Goal: Transaction & Acquisition: Download file/media

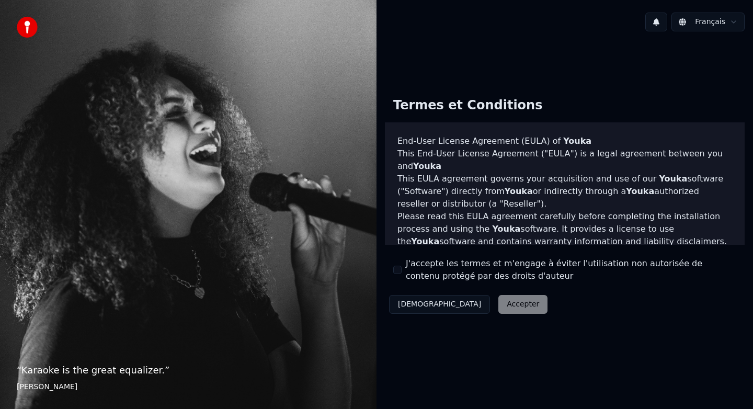
click at [473, 271] on label "J'accepte les termes et m'engage à éviter l'utilisation non autorisée de conten…" at bounding box center [571, 269] width 330 height 25
click at [401, 271] on button "J'accepte les termes et m'engage à éviter l'utilisation non autorisée de conten…" at bounding box center [397, 270] width 8 height 8
click at [498, 311] on button "Accepter" at bounding box center [522, 304] width 49 height 19
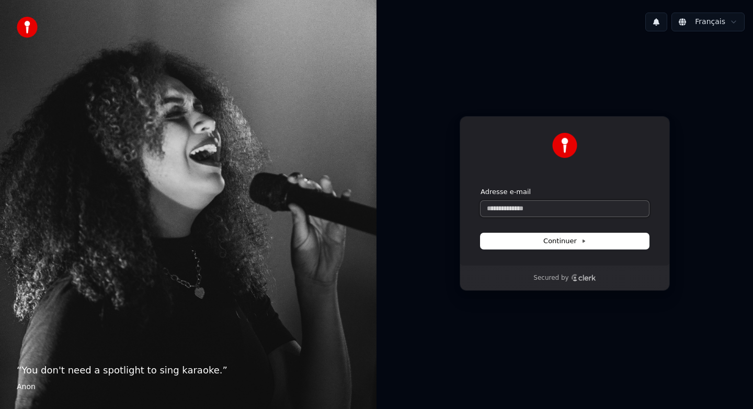
click at [583, 210] on input "Adresse e-mail" at bounding box center [564, 209] width 168 height 16
paste input "**********"
click at [579, 239] on span "Continuer" at bounding box center [564, 240] width 43 height 9
click at [573, 240] on span "Continuer" at bounding box center [564, 240] width 43 height 9
click at [566, 239] on span "Continuer" at bounding box center [564, 240] width 43 height 9
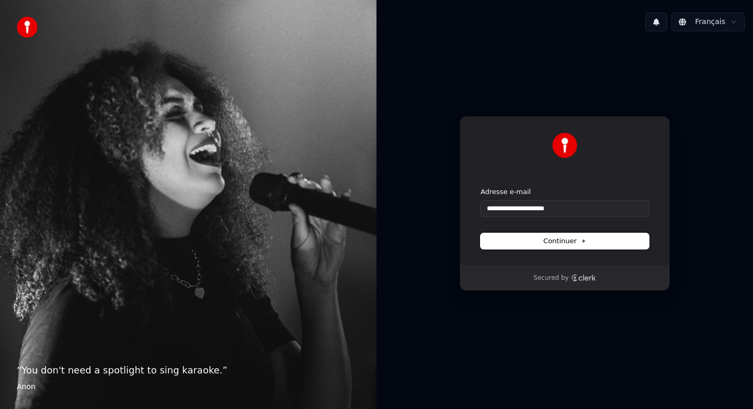
click at [566, 239] on span "Continuer" at bounding box center [564, 240] width 43 height 9
click at [549, 210] on input "**********" at bounding box center [564, 209] width 168 height 16
click at [480, 187] on button "submit" at bounding box center [480, 187] width 0 height 0
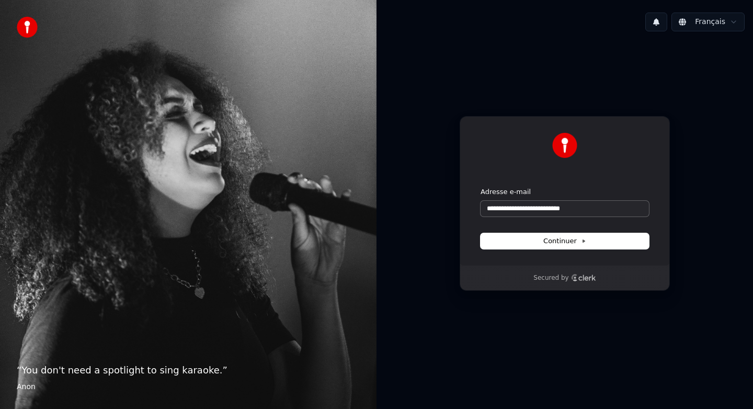
type input "**********"
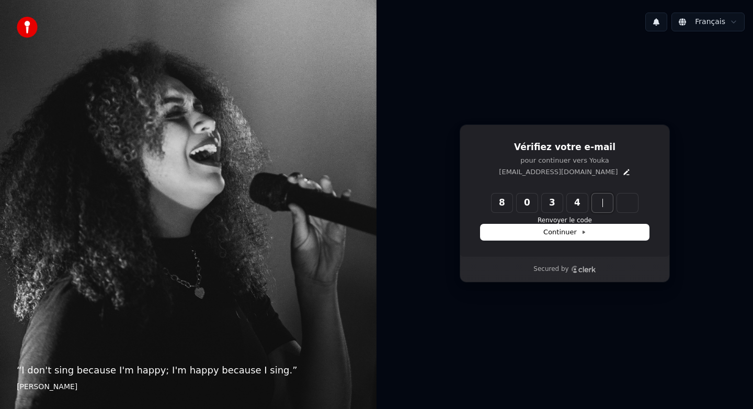
type input "******"
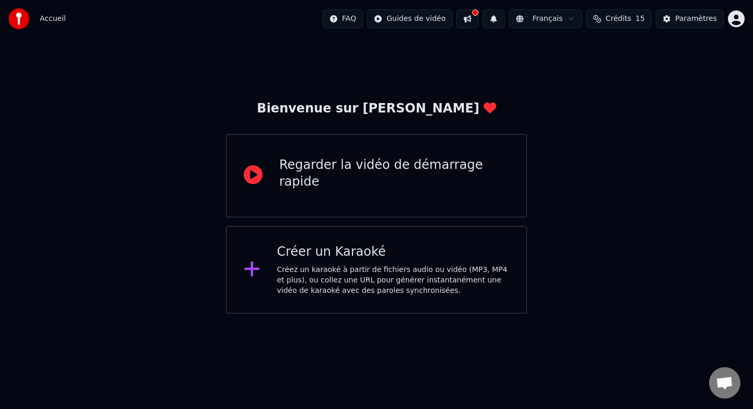
click at [372, 258] on div "Créer un Karaoké" at bounding box center [393, 252] width 233 height 17
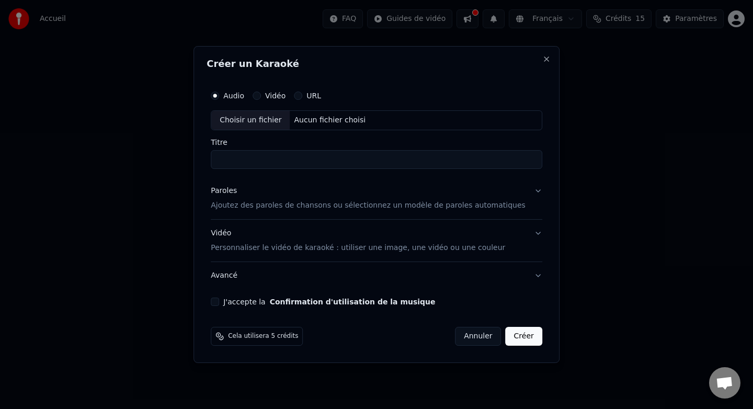
click at [261, 121] on div "Choisir un fichier" at bounding box center [250, 120] width 78 height 19
click at [336, 160] on input "Titre" at bounding box center [376, 159] width 331 height 19
click at [227, 158] on input "**********" at bounding box center [376, 159] width 331 height 19
type input "**********"
click at [326, 205] on p "Ajoutez des paroles de chansons ou sélectionnez un modèle de paroles automatiqu…" at bounding box center [368, 205] width 315 height 10
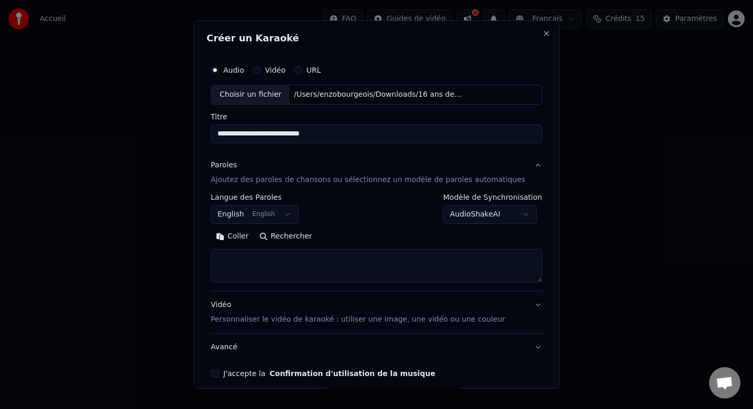
click at [295, 218] on button "English English" at bounding box center [255, 214] width 88 height 19
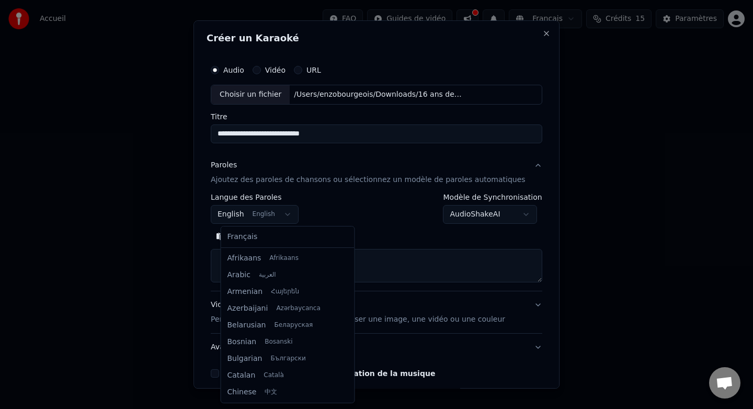
scroll to position [84, 0]
select select "**"
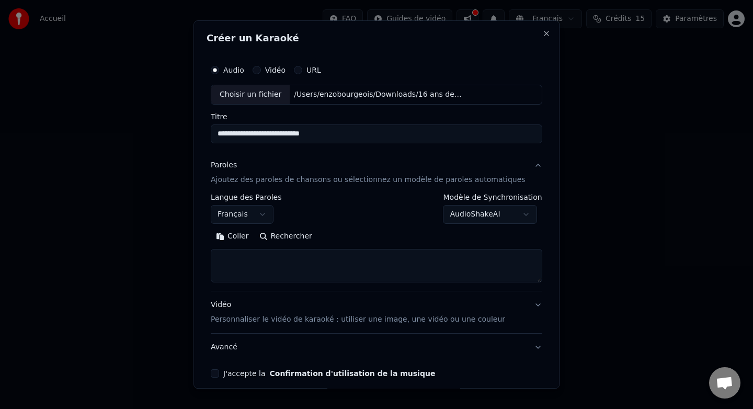
click at [346, 264] on textarea at bounding box center [376, 265] width 331 height 33
paste textarea "**********"
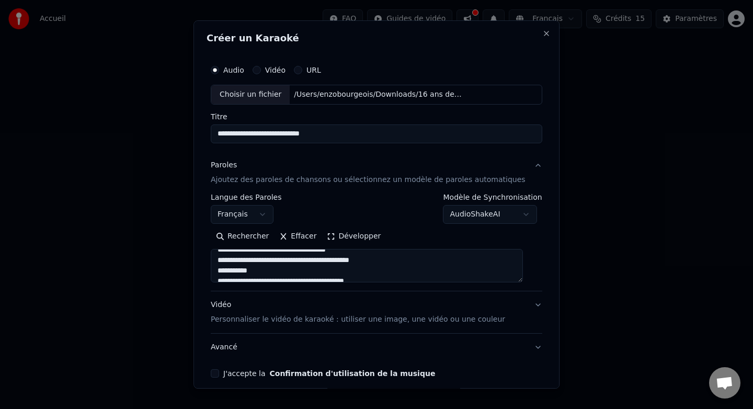
scroll to position [0, 0]
drag, startPoint x: 268, startPoint y: 267, endPoint x: 217, endPoint y: 268, distance: 50.2
click at [217, 268] on div "**********" at bounding box center [376, 218] width 340 height 326
drag, startPoint x: 393, startPoint y: 262, endPoint x: 173, endPoint y: 259, distance: 220.6
click at [173, 259] on body "**********" at bounding box center [376, 157] width 753 height 314
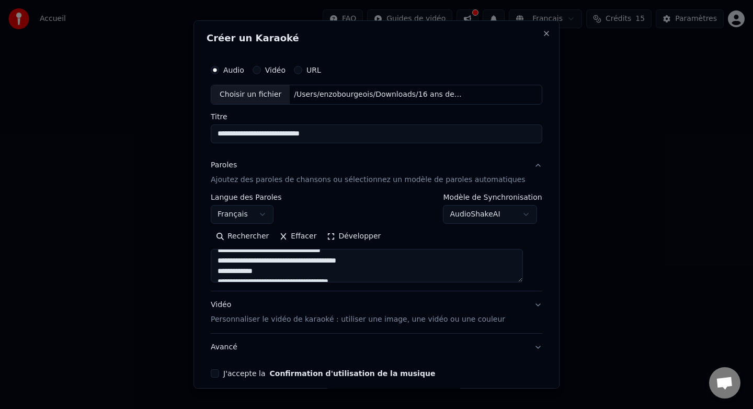
scroll to position [38, 0]
drag, startPoint x: 281, startPoint y: 260, endPoint x: 208, endPoint y: 260, distance: 73.2
click at [208, 260] on div "**********" at bounding box center [376, 204] width 366 height 368
drag, startPoint x: 261, startPoint y: 261, endPoint x: 205, endPoint y: 261, distance: 55.4
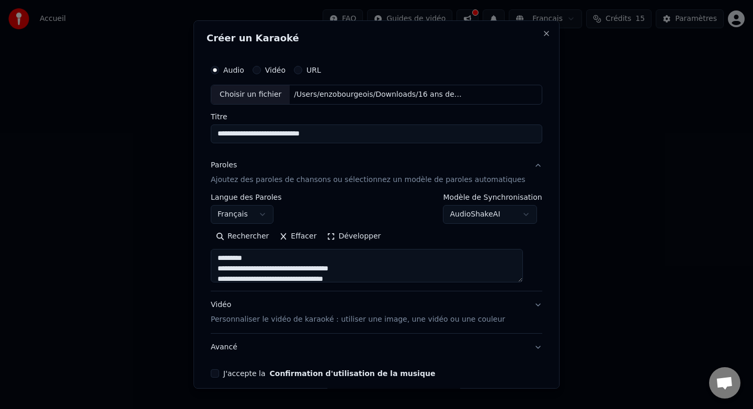
click at [205, 261] on div "**********" at bounding box center [376, 204] width 366 height 368
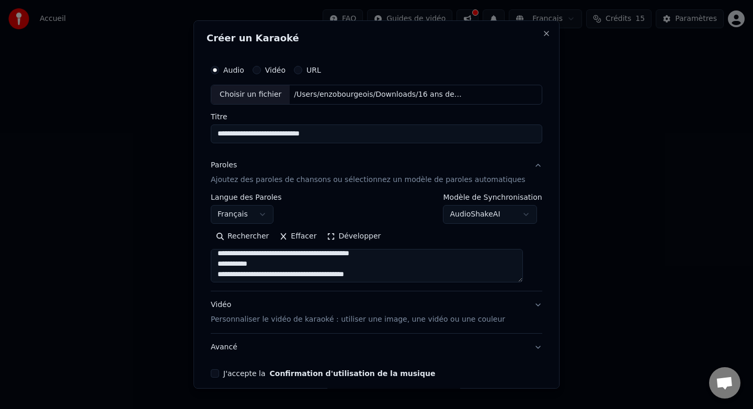
scroll to position [142, 0]
drag, startPoint x: 270, startPoint y: 261, endPoint x: 217, endPoint y: 261, distance: 53.3
click at [217, 261] on div "**********" at bounding box center [376, 218] width 340 height 326
drag, startPoint x: 276, startPoint y: 260, endPoint x: 204, endPoint y: 260, distance: 71.6
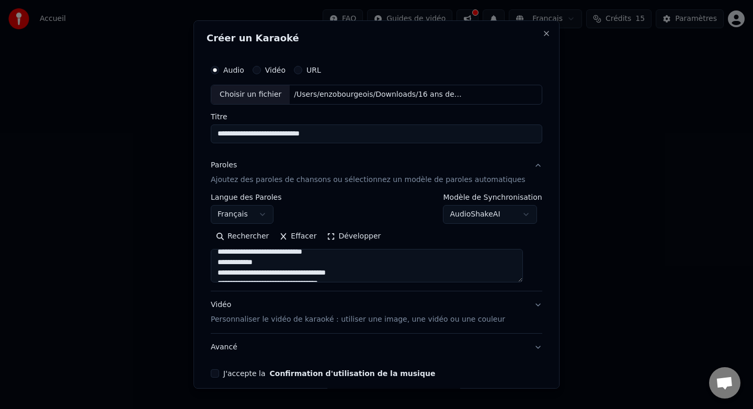
click at [205, 260] on div "**********" at bounding box center [376, 204] width 366 height 368
drag, startPoint x: 265, startPoint y: 255, endPoint x: 200, endPoint y: 255, distance: 64.8
click at [200, 255] on body "**********" at bounding box center [376, 157] width 753 height 314
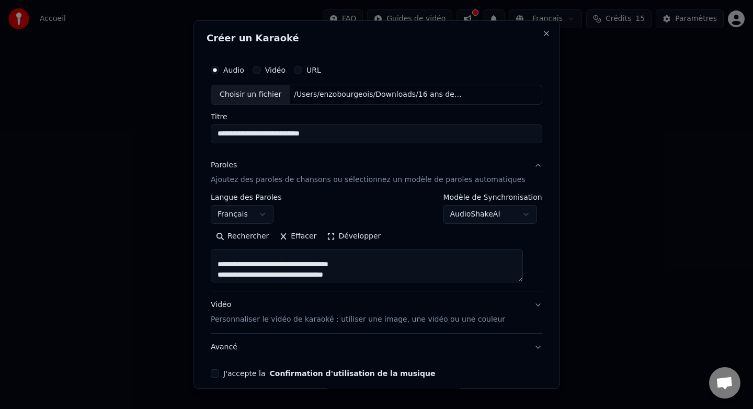
click at [265, 263] on textarea at bounding box center [367, 265] width 312 height 33
drag, startPoint x: 258, startPoint y: 270, endPoint x: 213, endPoint y: 271, distance: 45.0
click at [213, 271] on div "**********" at bounding box center [376, 204] width 366 height 368
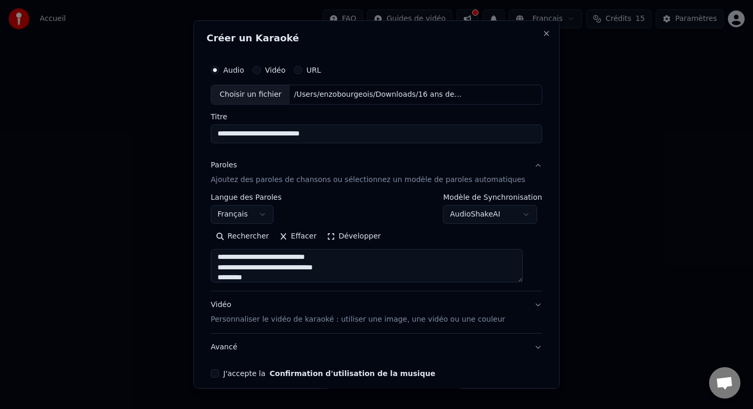
drag, startPoint x: 363, startPoint y: 269, endPoint x: 222, endPoint y: 267, distance: 141.2
click at [221, 267] on textarea at bounding box center [367, 265] width 312 height 33
drag, startPoint x: 348, startPoint y: 262, endPoint x: 222, endPoint y: 263, distance: 125.5
click at [222, 264] on textarea at bounding box center [367, 265] width 312 height 33
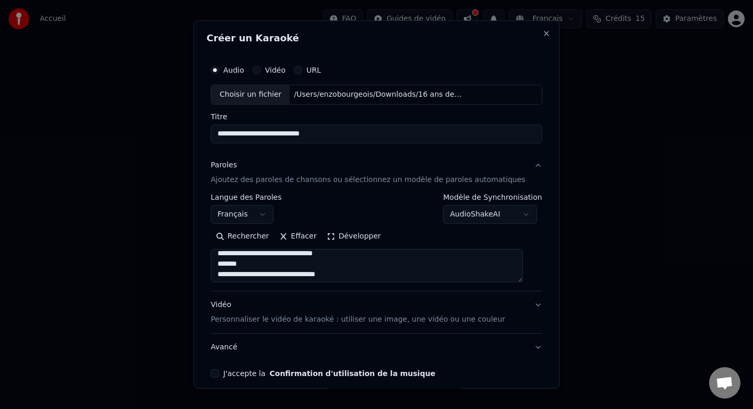
scroll to position [414, 0]
drag, startPoint x: 257, startPoint y: 261, endPoint x: 215, endPoint y: 261, distance: 42.3
click at [215, 261] on div "**********" at bounding box center [376, 204] width 366 height 368
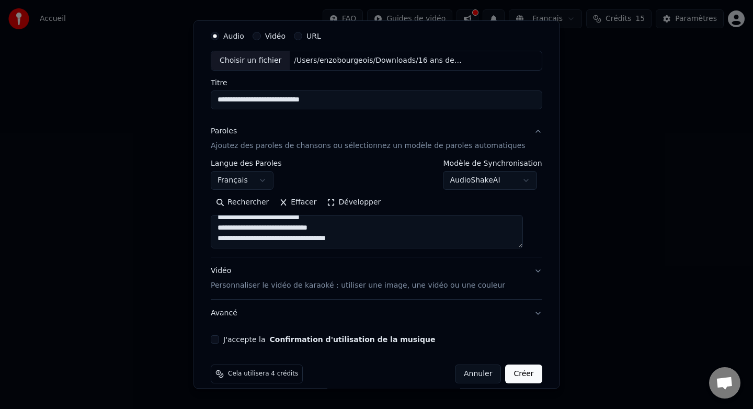
scroll to position [46, 0]
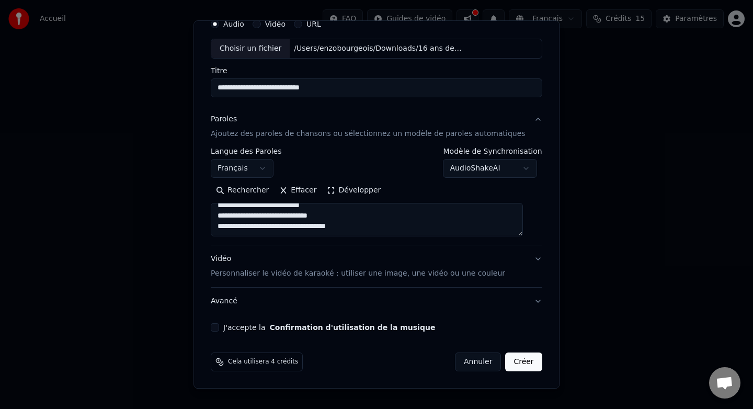
type textarea "**********"
click at [219, 329] on button "J'accepte la Confirmation d'utilisation de la musique" at bounding box center [215, 327] width 8 height 8
click at [519, 362] on button "Créer" at bounding box center [523, 361] width 37 height 19
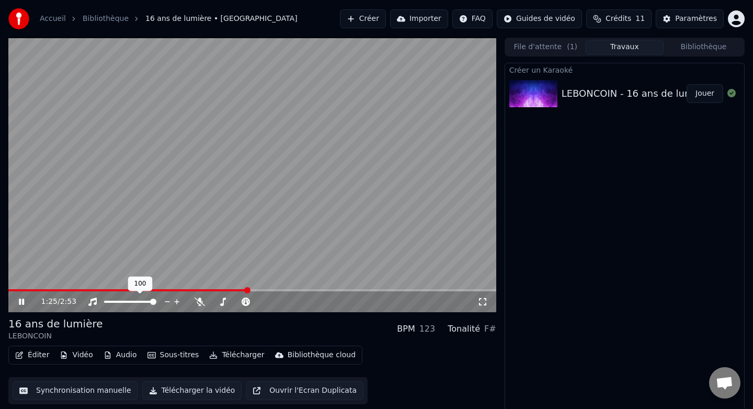
click at [156, 301] on span at bounding box center [130, 302] width 52 height 2
click at [22, 301] on icon at bounding box center [29, 301] width 25 height 8
click at [22, 303] on icon at bounding box center [21, 301] width 6 height 7
click at [98, 288] on video at bounding box center [252, 175] width 488 height 274
click at [48, 289] on span at bounding box center [139, 290] width 263 height 2
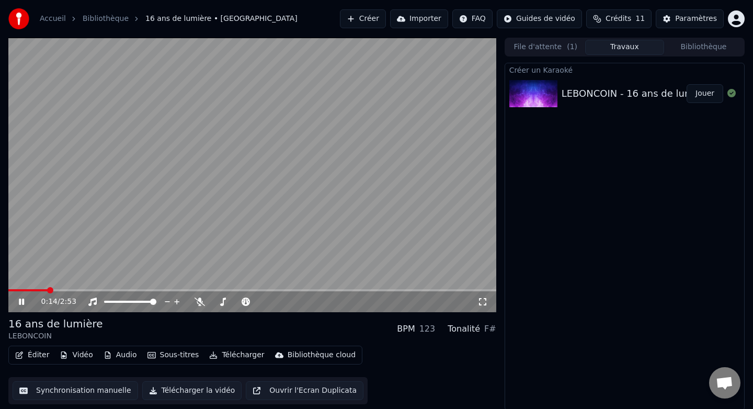
scroll to position [1, 0]
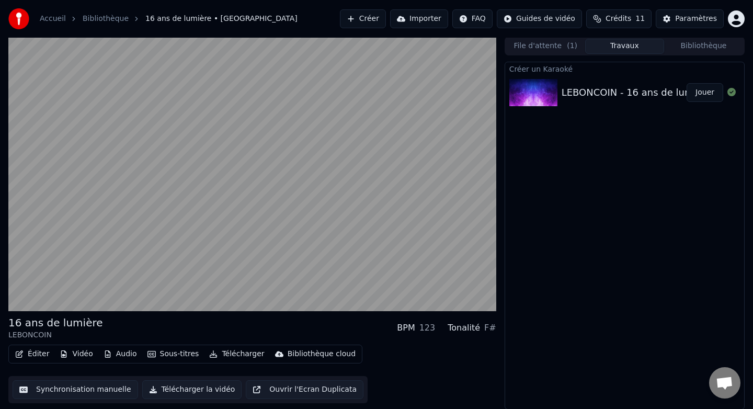
click at [110, 389] on button "Synchronisation manuelle" at bounding box center [75, 389] width 125 height 19
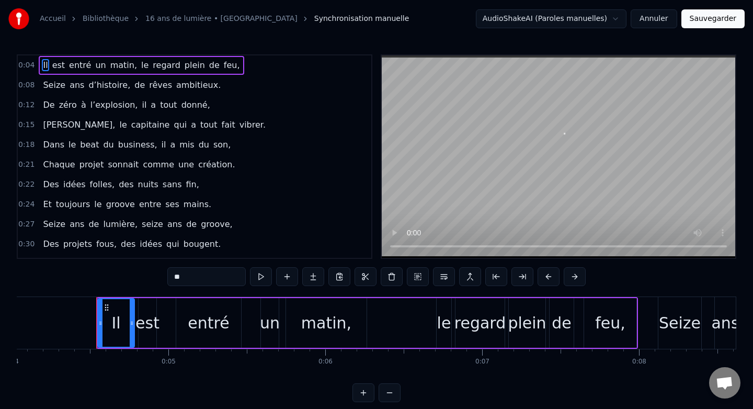
scroll to position [0, 660]
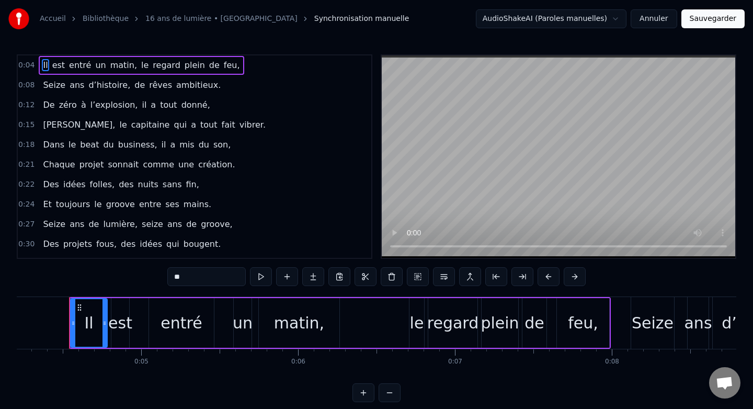
click at [192, 18] on link "16 ans de lumière • [GEOGRAPHIC_DATA]" at bounding box center [221, 19] width 152 height 10
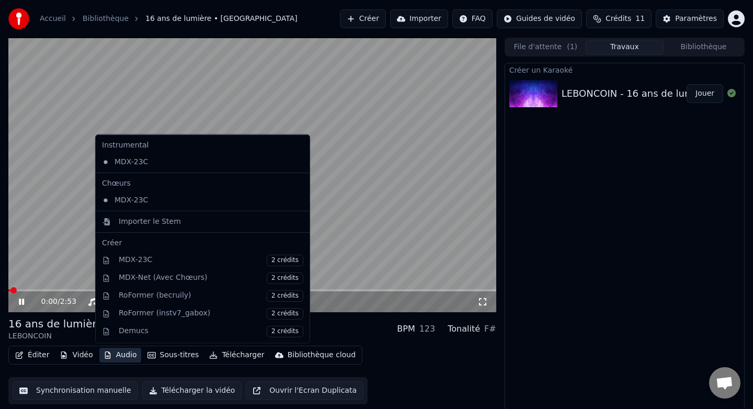
click at [123, 359] on button "Audio" at bounding box center [120, 355] width 42 height 15
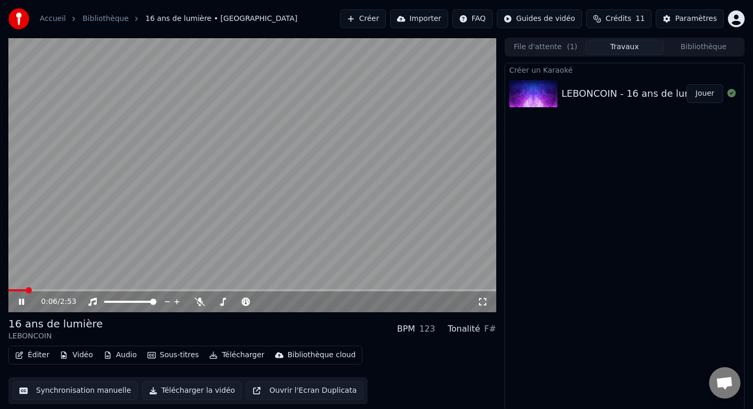
click at [353, 335] on div "16 ans de lumière LEBONCOIN BPM 123 Tonalité F#" at bounding box center [252, 328] width 488 height 25
click at [22, 302] on icon at bounding box center [29, 301] width 25 height 8
click at [200, 301] on icon at bounding box center [199, 301] width 10 height 8
click at [20, 300] on icon at bounding box center [21, 301] width 6 height 7
drag, startPoint x: 28, startPoint y: 291, endPoint x: 19, endPoint y: 291, distance: 8.4
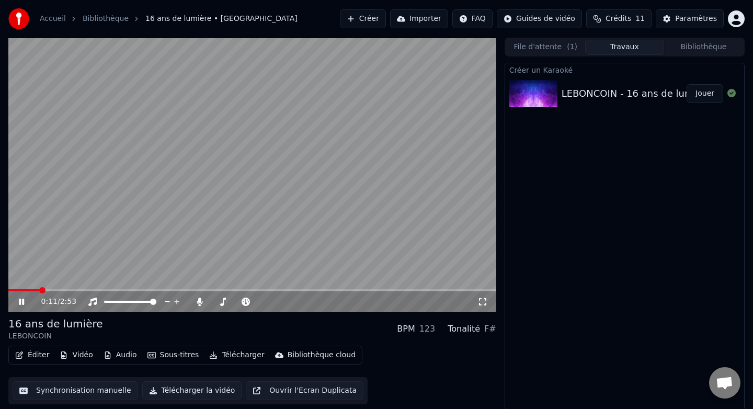
click at [19, 291] on div "0:11 / 2:53" at bounding box center [252, 301] width 488 height 21
click at [18, 289] on span at bounding box center [26, 290] width 37 height 2
click at [20, 288] on video at bounding box center [252, 175] width 488 height 274
click at [8, 289] on span at bounding box center [11, 290] width 6 height 6
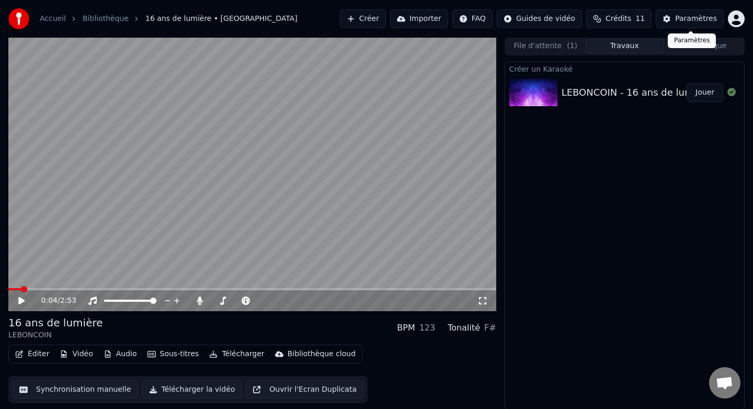
click at [703, 22] on div "Paramètres" at bounding box center [696, 19] width 42 height 10
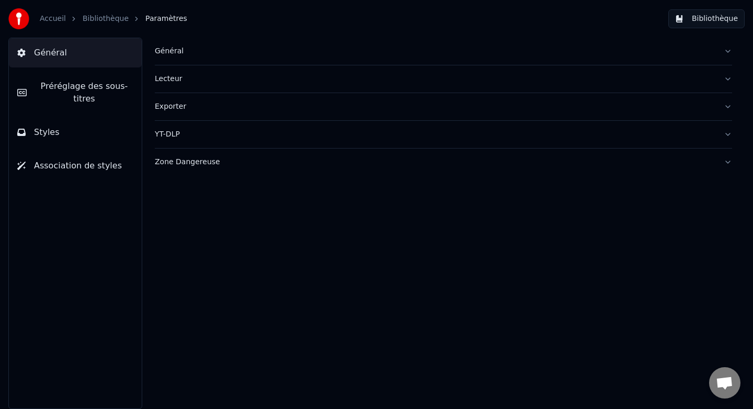
click at [47, 89] on span "Préréglage des sous-titres" at bounding box center [84, 92] width 98 height 25
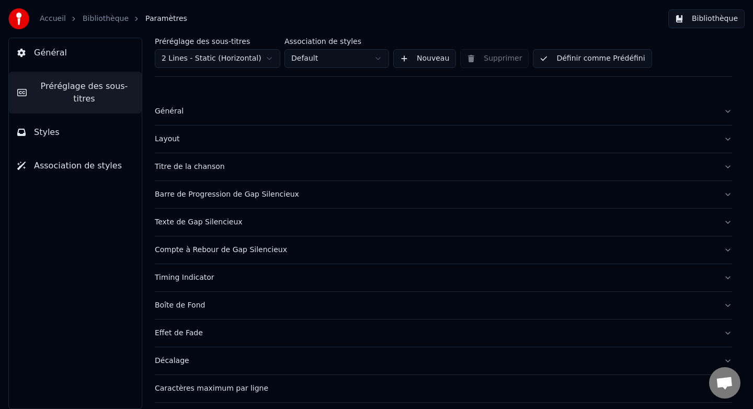
click at [173, 111] on div "Général" at bounding box center [435, 111] width 560 height 10
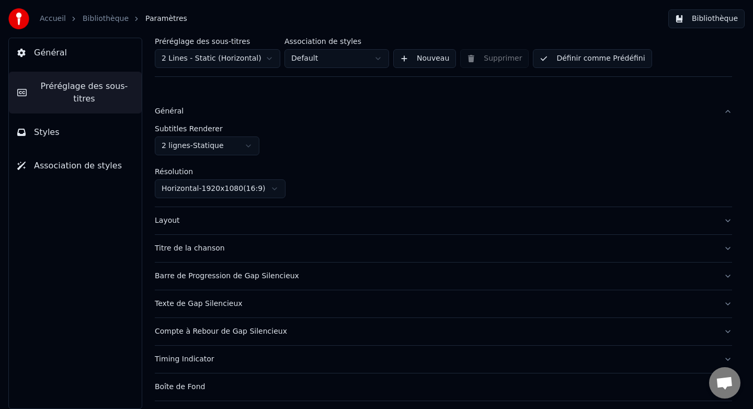
click at [233, 249] on div "Titre de la chanson" at bounding box center [435, 248] width 560 height 10
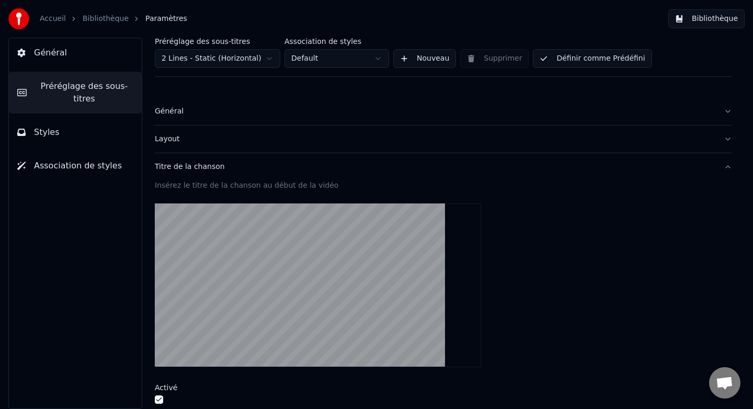
click at [255, 184] on div "Insérez le titre de la chanson au début de la vidéo" at bounding box center [443, 185] width 577 height 10
click at [216, 187] on div "Insérez le titre de la chanson au début de la vidéo" at bounding box center [443, 185] width 577 height 10
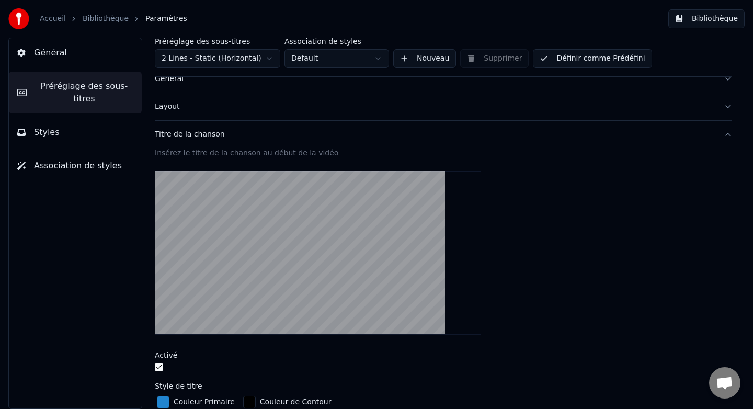
scroll to position [35, 0]
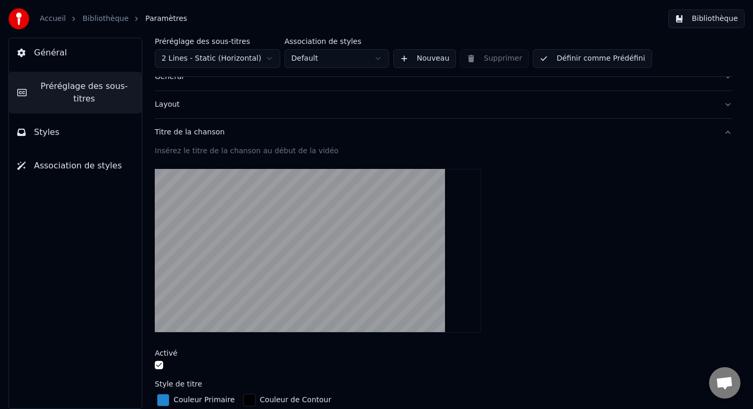
click at [161, 366] on button "button" at bounding box center [159, 365] width 8 height 8
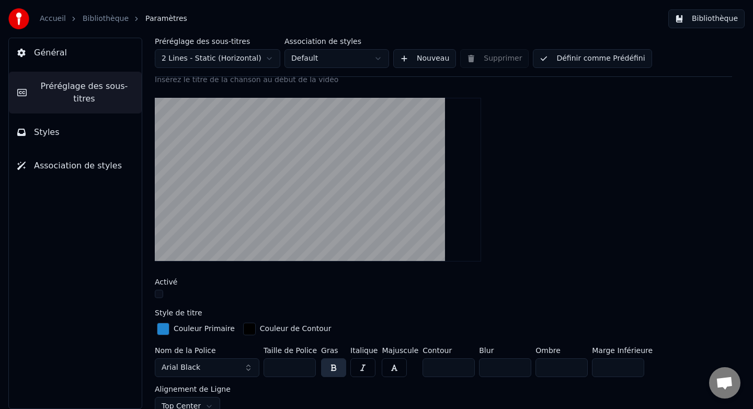
scroll to position [102, 0]
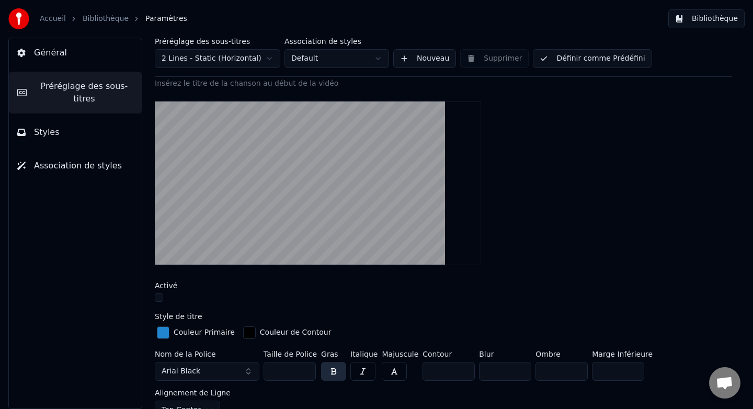
click at [93, 21] on link "Bibliothèque" at bounding box center [106, 19] width 46 height 10
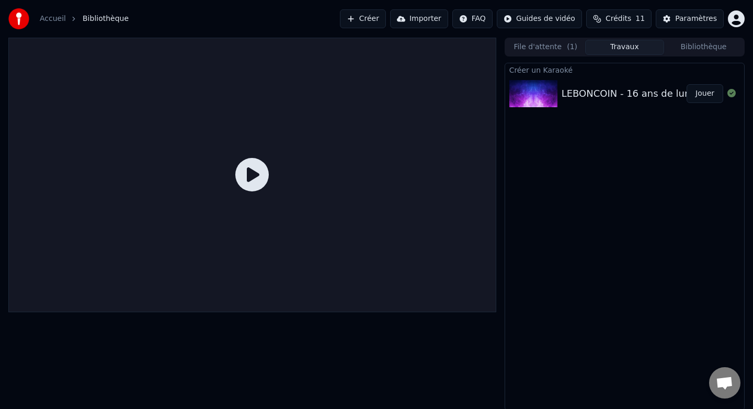
click at [575, 95] on div "LEBONCOIN - 16 ans de lumière" at bounding box center [636, 93] width 150 height 15
click at [603, 94] on div "LEBONCOIN - 16 ans de lumière" at bounding box center [636, 93] width 150 height 15
click at [708, 98] on button "Jouer" at bounding box center [704, 93] width 37 height 19
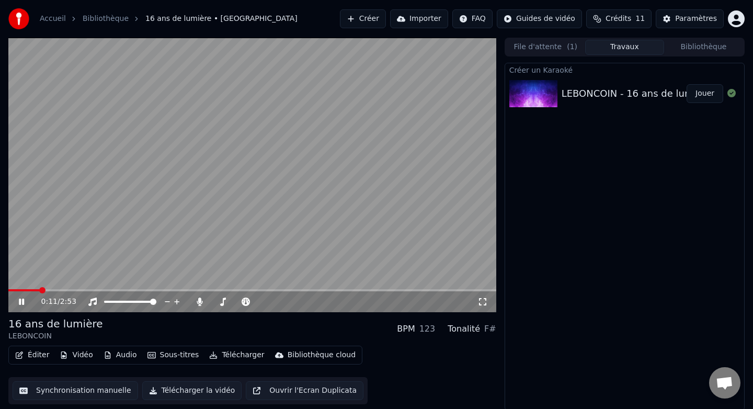
click at [84, 290] on span at bounding box center [252, 290] width 488 height 2
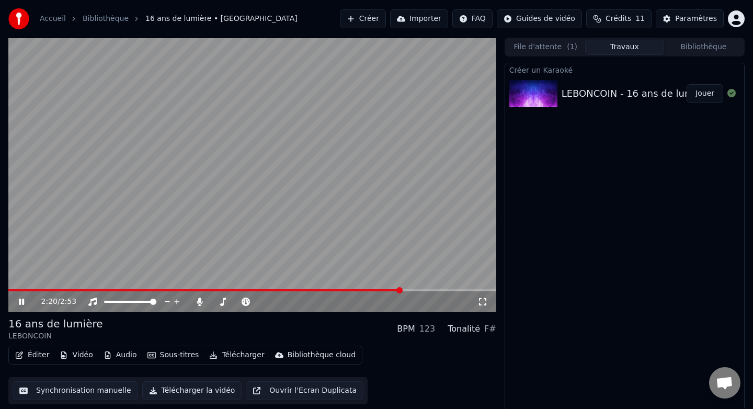
click at [400, 290] on span at bounding box center [252, 290] width 488 height 2
click at [458, 290] on span at bounding box center [252, 290] width 488 height 2
click at [24, 302] on icon at bounding box center [29, 301] width 25 height 8
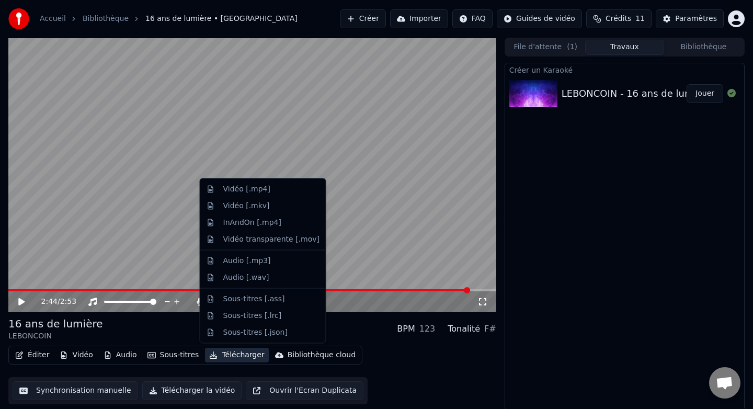
click at [237, 352] on button "Télécharger" at bounding box center [236, 355] width 63 height 15
click at [270, 188] on div "Vidéo [.mp4]" at bounding box center [271, 189] width 96 height 10
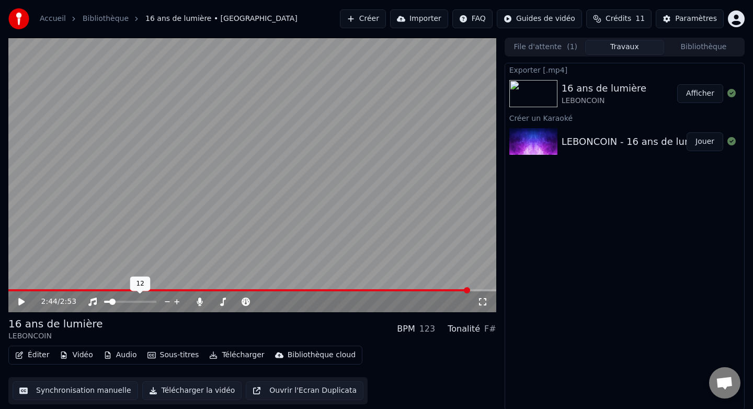
click at [109, 299] on span at bounding box center [112, 301] width 6 height 6
click at [204, 297] on icon at bounding box center [199, 301] width 10 height 8
click at [22, 298] on icon at bounding box center [29, 301] width 25 height 8
click at [61, 292] on div "2:44 / 2:53" at bounding box center [252, 301] width 488 height 21
click at [61, 291] on div "2:46 / 2:53" at bounding box center [252, 301] width 488 height 21
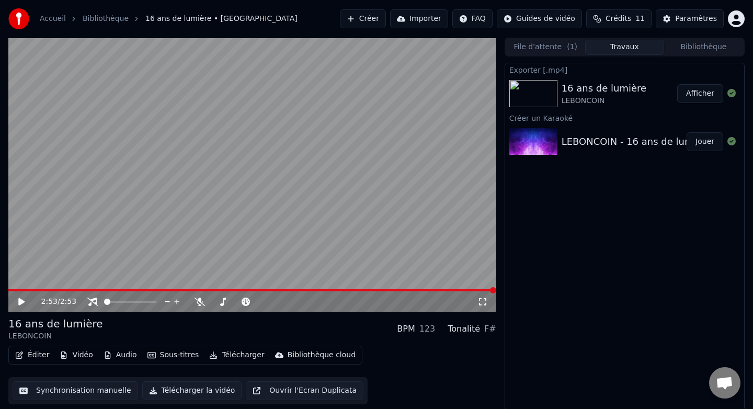
click at [698, 95] on button "Afficher" at bounding box center [700, 93] width 46 height 19
